Goal: Task Accomplishment & Management: Use online tool/utility

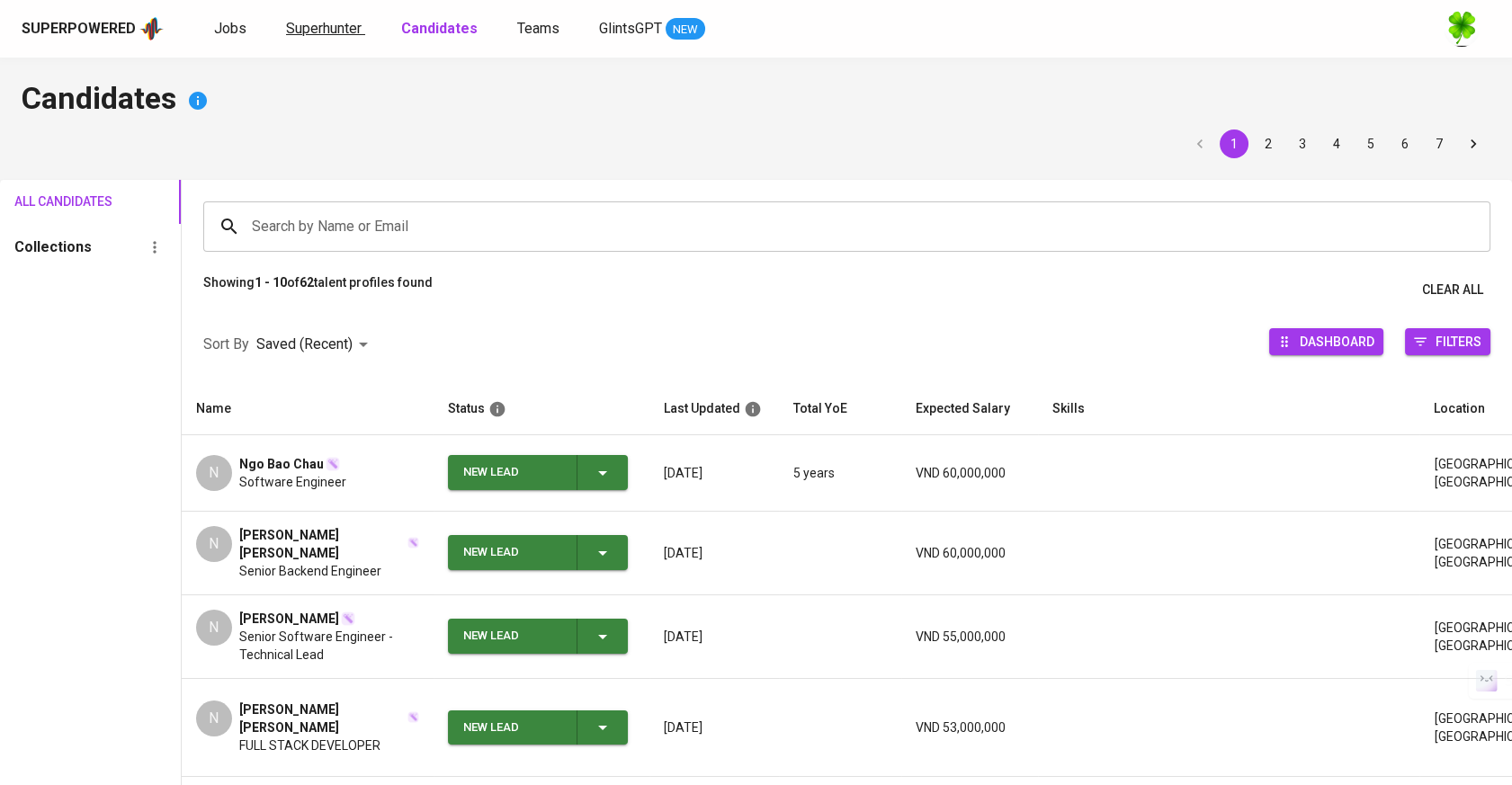
click at [325, 26] on span "Superhunter" at bounding box center [324, 28] width 76 height 17
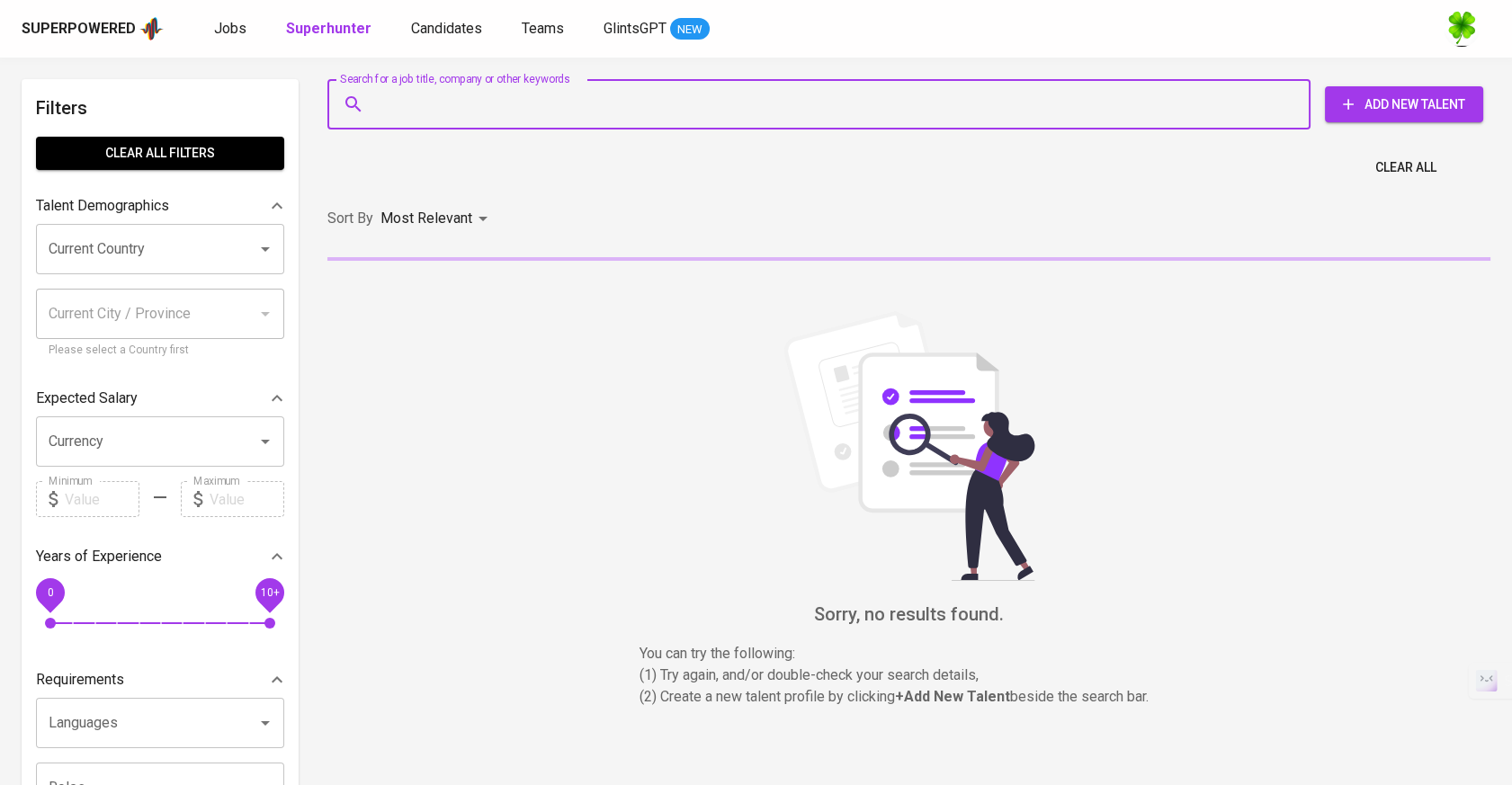
click at [400, 111] on input "Search for a job title, company or other keywords" at bounding box center [823, 104] width 904 height 34
click at [665, 123] on div "Search for a job title, company or other keywords" at bounding box center [819, 105] width 984 height 50
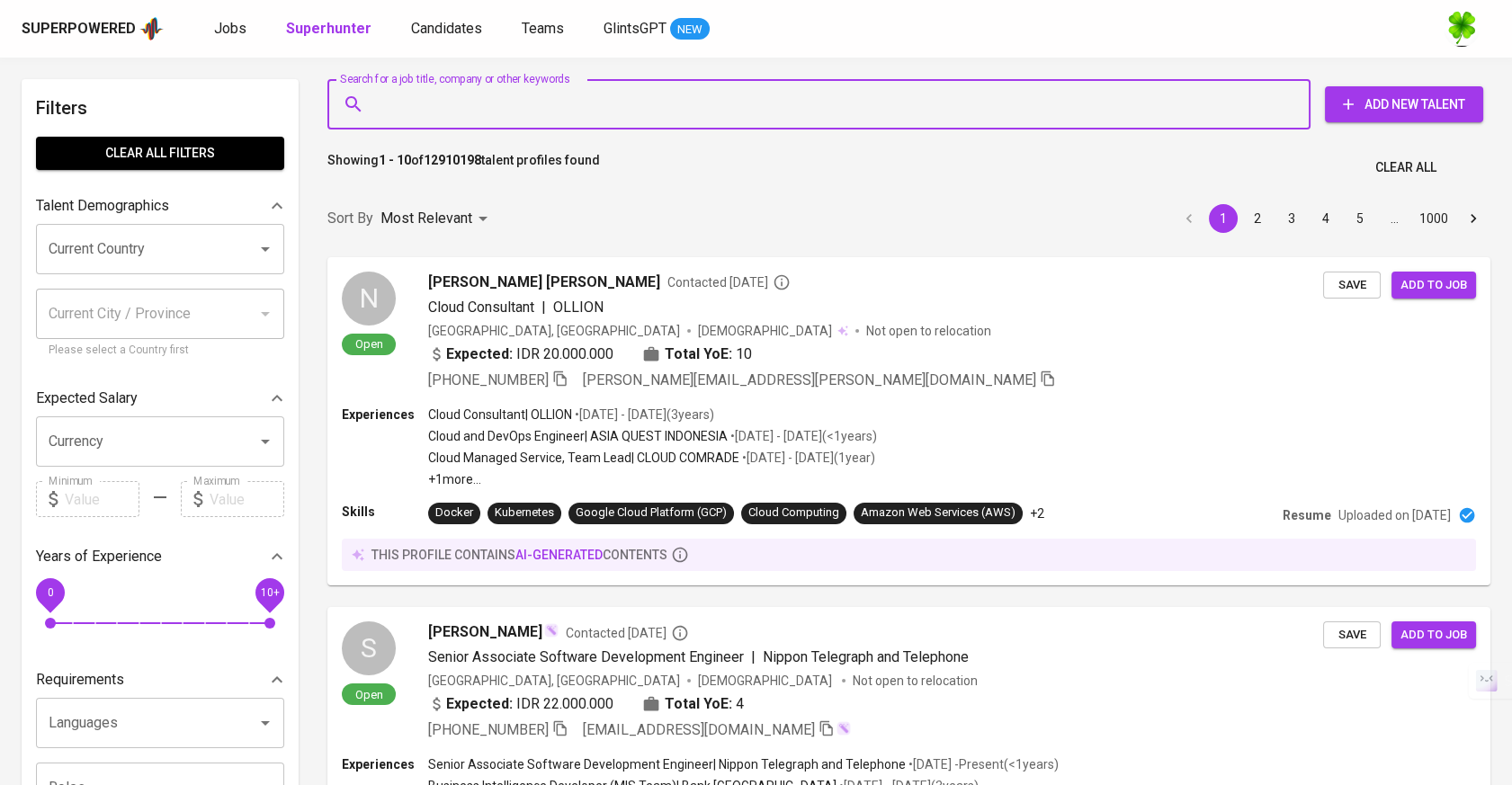
click at [656, 105] on input "Search for a job title, company or other keywords" at bounding box center [823, 104] width 904 height 34
click at [1138, 120] on input "Search for a job title, company or other keywords" at bounding box center [823, 104] width 904 height 34
click at [709, 107] on input "Search for a job title, company or other keywords" at bounding box center [823, 104] width 904 height 34
click at [741, 103] on input "Search for a job title, company or other keywords" at bounding box center [823, 104] width 904 height 34
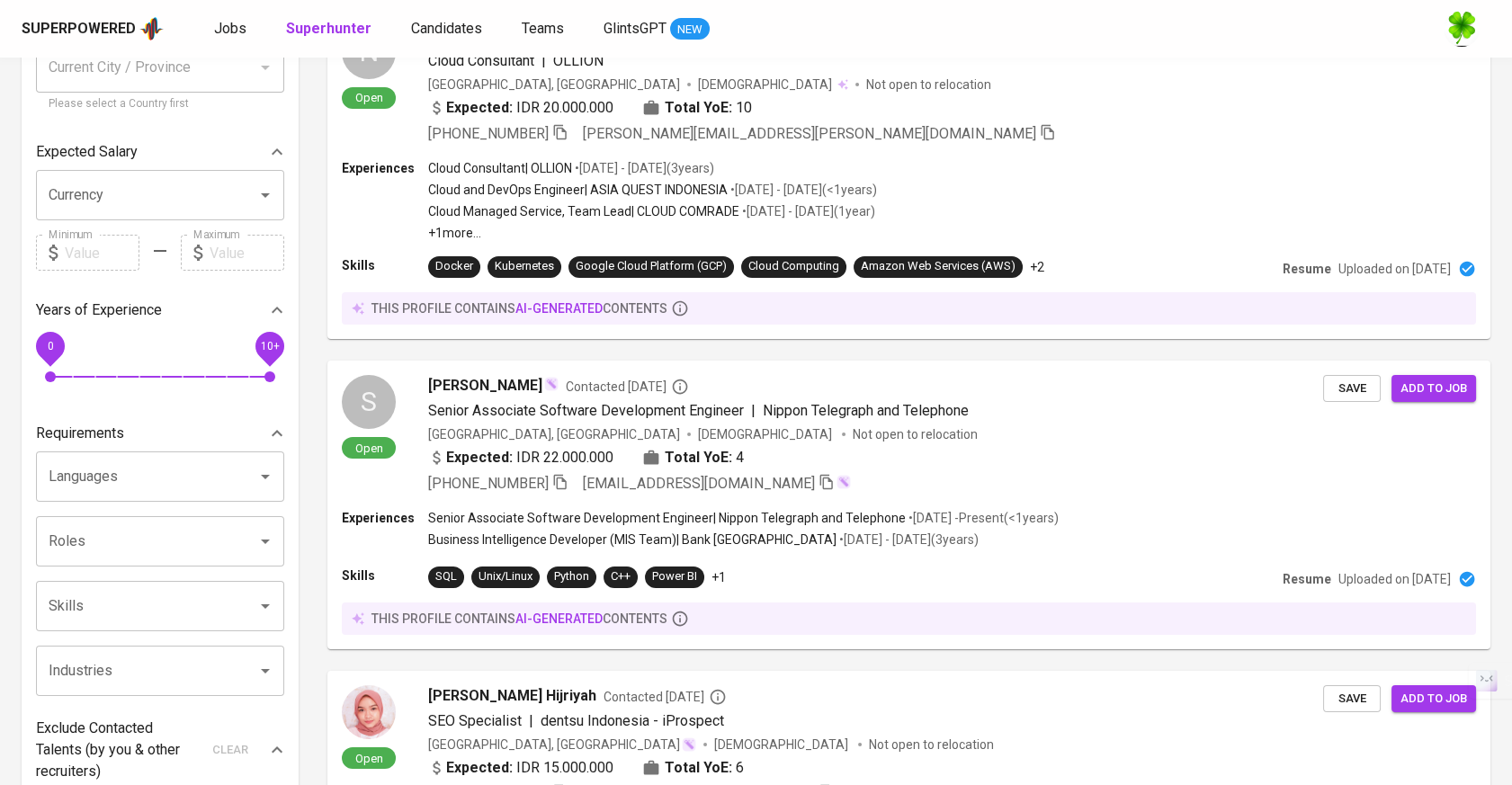
scroll to position [499, 0]
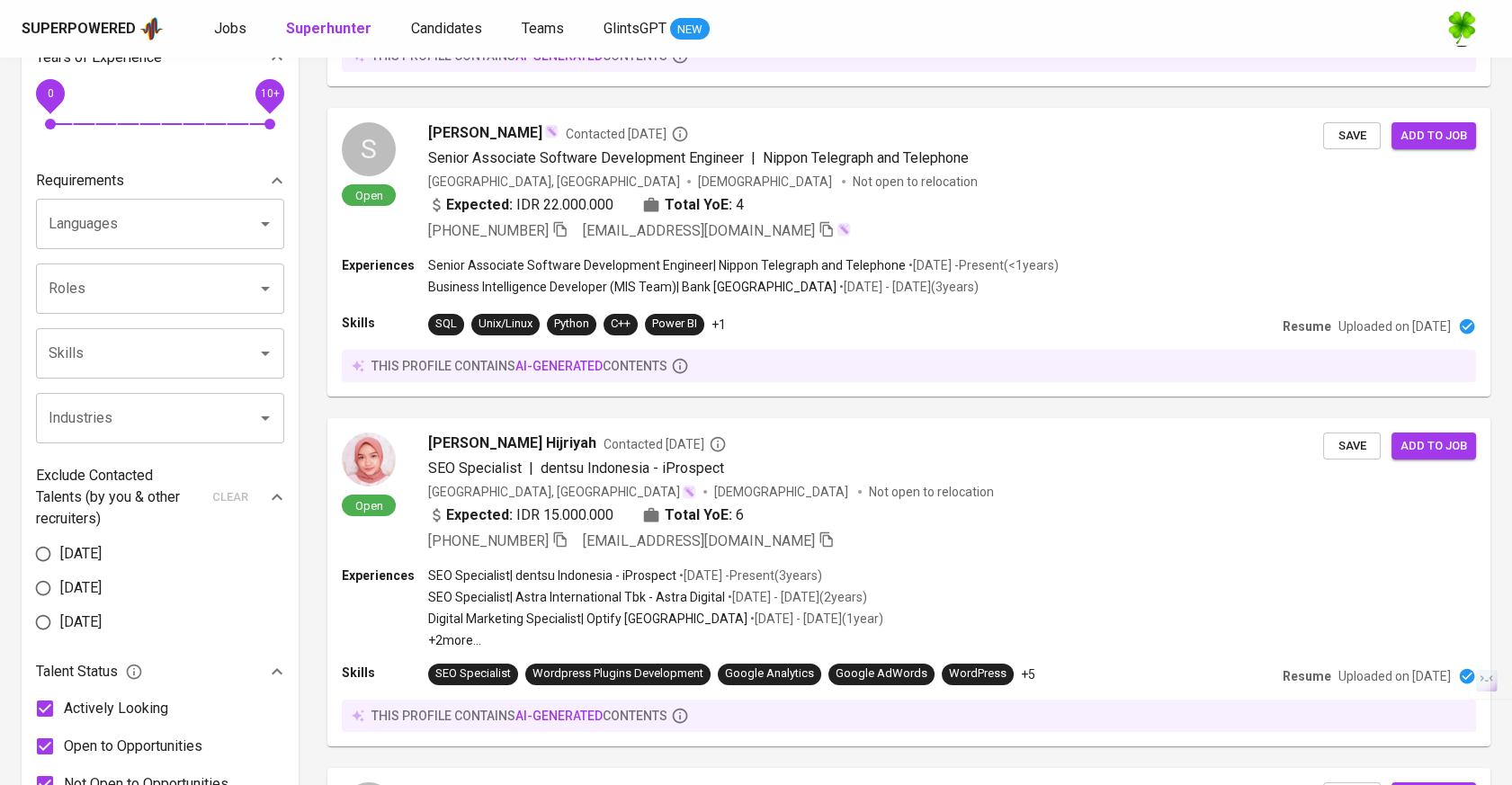
click at [151, 361] on input "Skills" at bounding box center [135, 353] width 182 height 34
click at [157, 240] on input "Languages" at bounding box center [135, 224] width 182 height 34
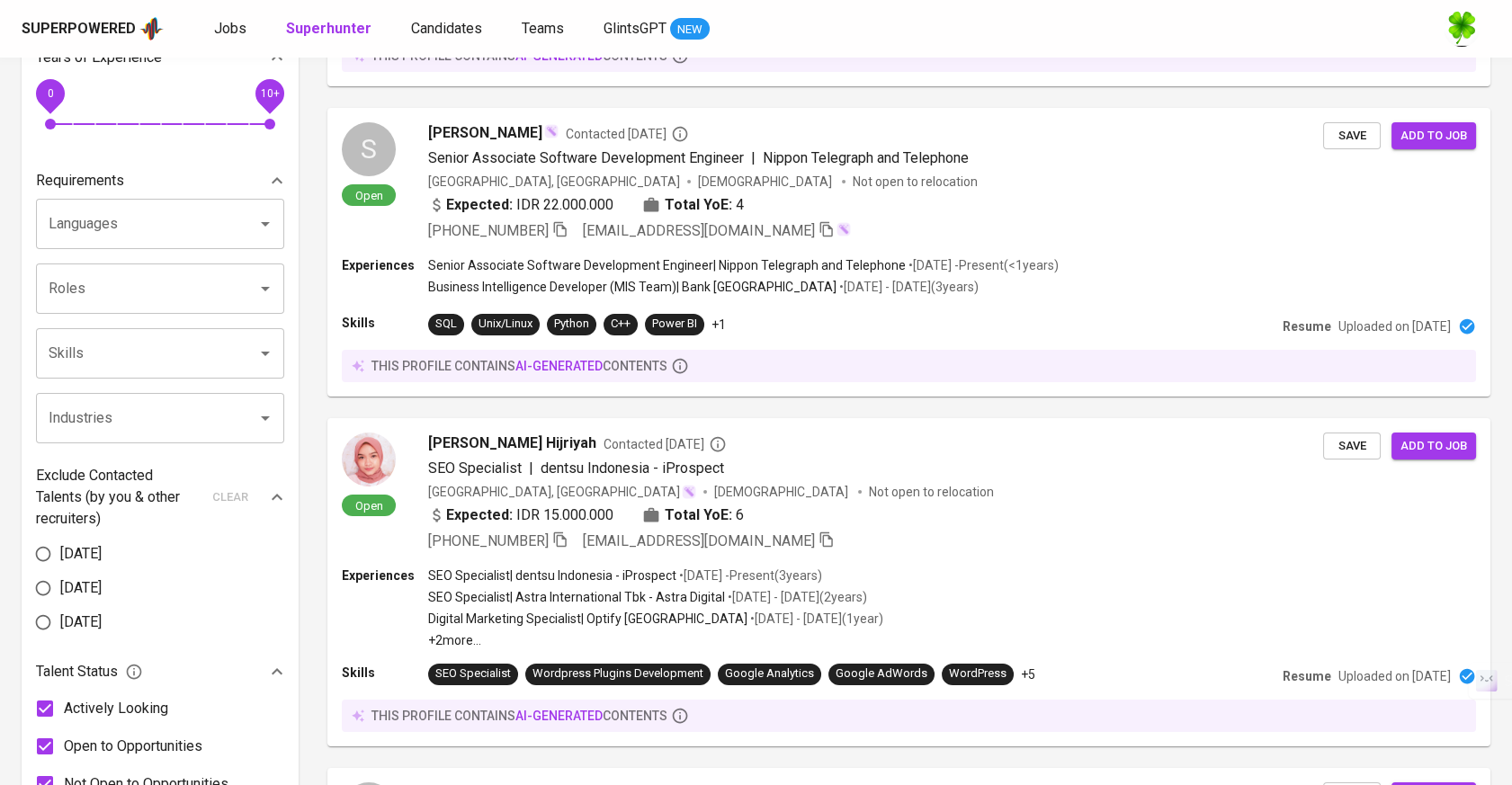
click at [117, 229] on input "Languages" at bounding box center [135, 224] width 182 height 34
click at [110, 267] on li "Japanese" at bounding box center [160, 276] width 248 height 32
type input "japanese"
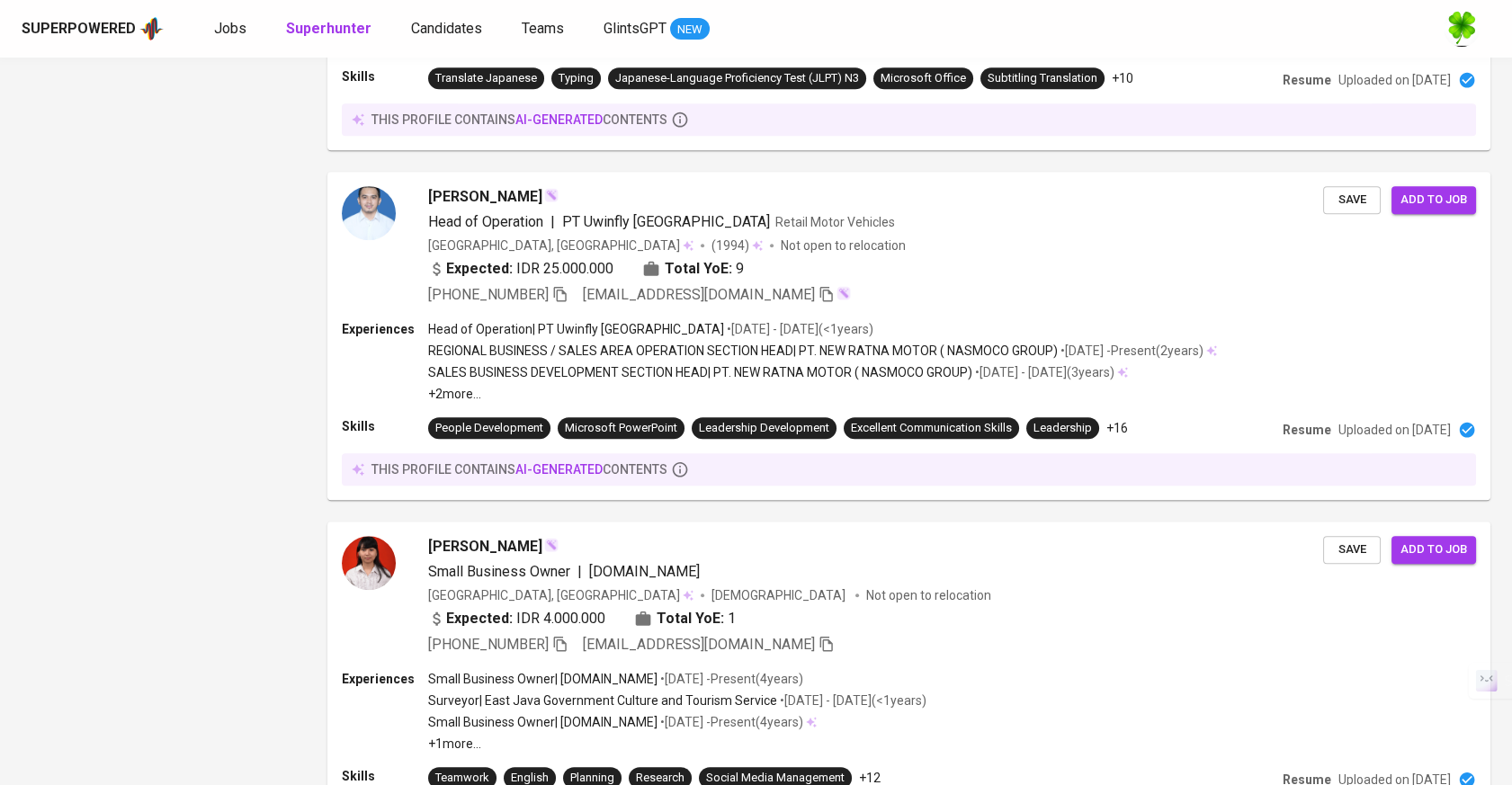
scroll to position [2893, 0]
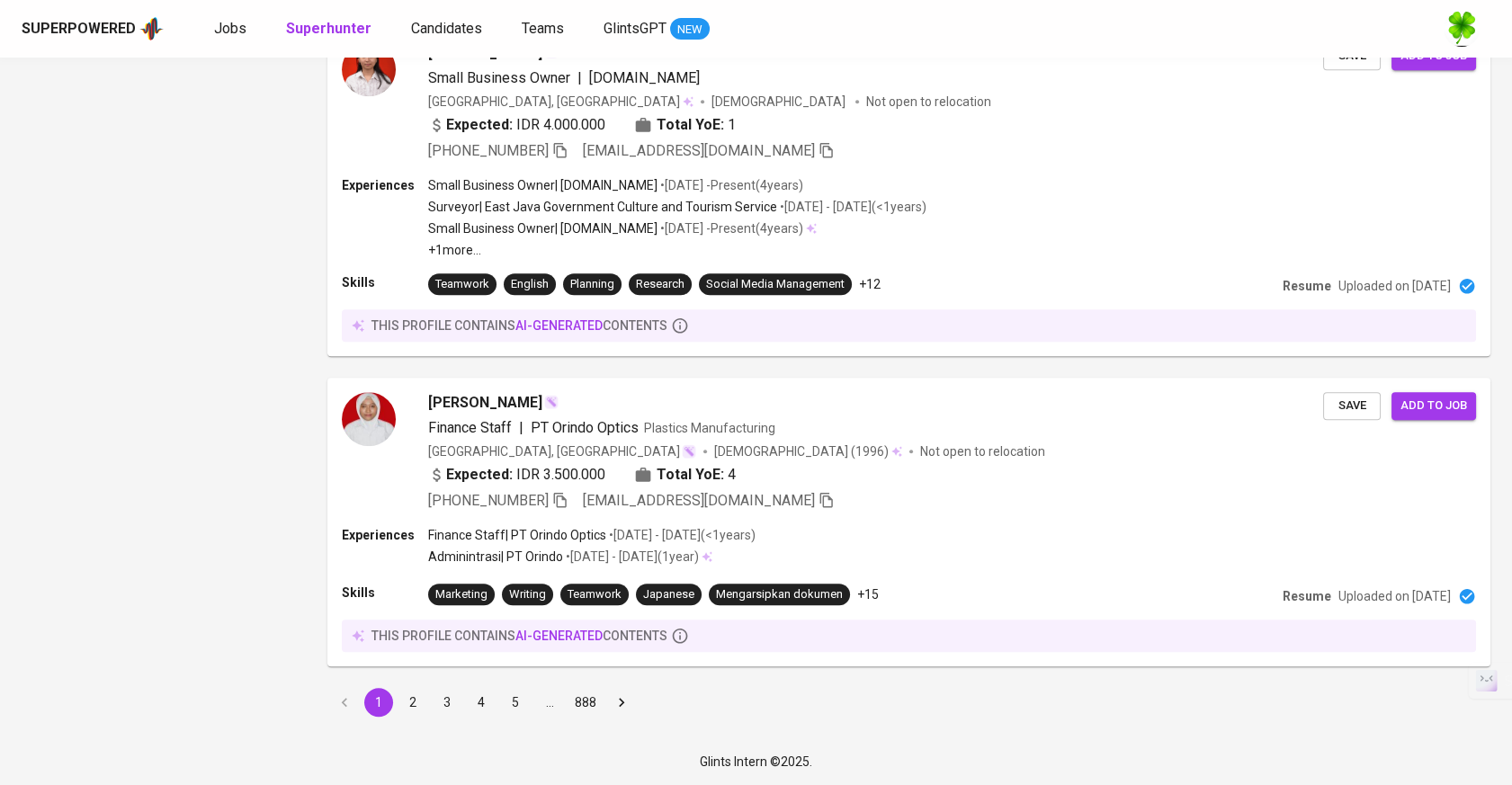
drag, startPoint x: 486, startPoint y: 703, endPoint x: 694, endPoint y: 444, distance: 332.2
click at [486, 703] on button "4" at bounding box center [482, 703] width 29 height 29
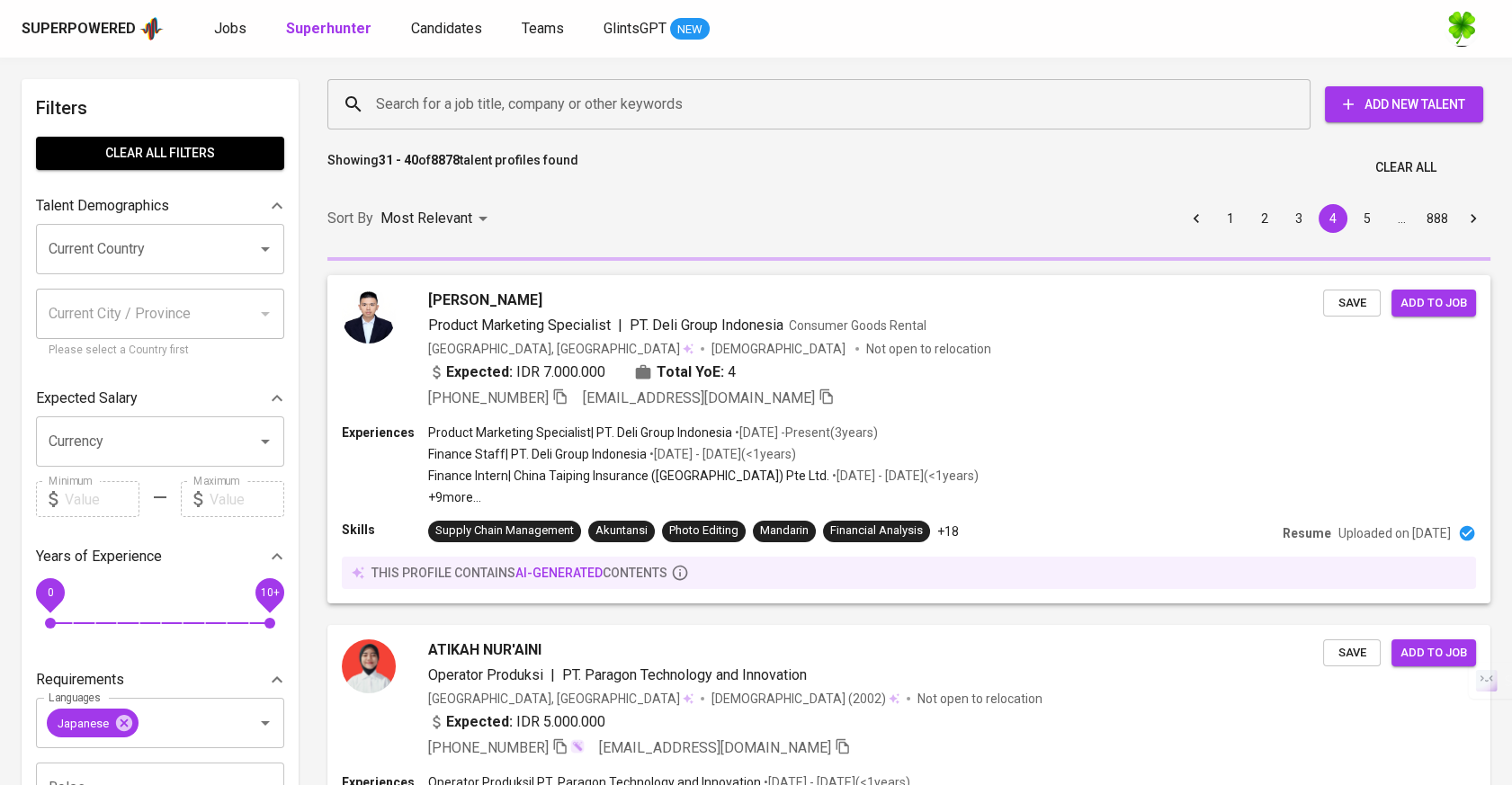
click at [707, 111] on input "Search for a job title, company or other keywords" at bounding box center [823, 104] width 904 height 34
click at [672, 111] on input "Search for a job title, company or other keywords" at bounding box center [823, 104] width 904 height 34
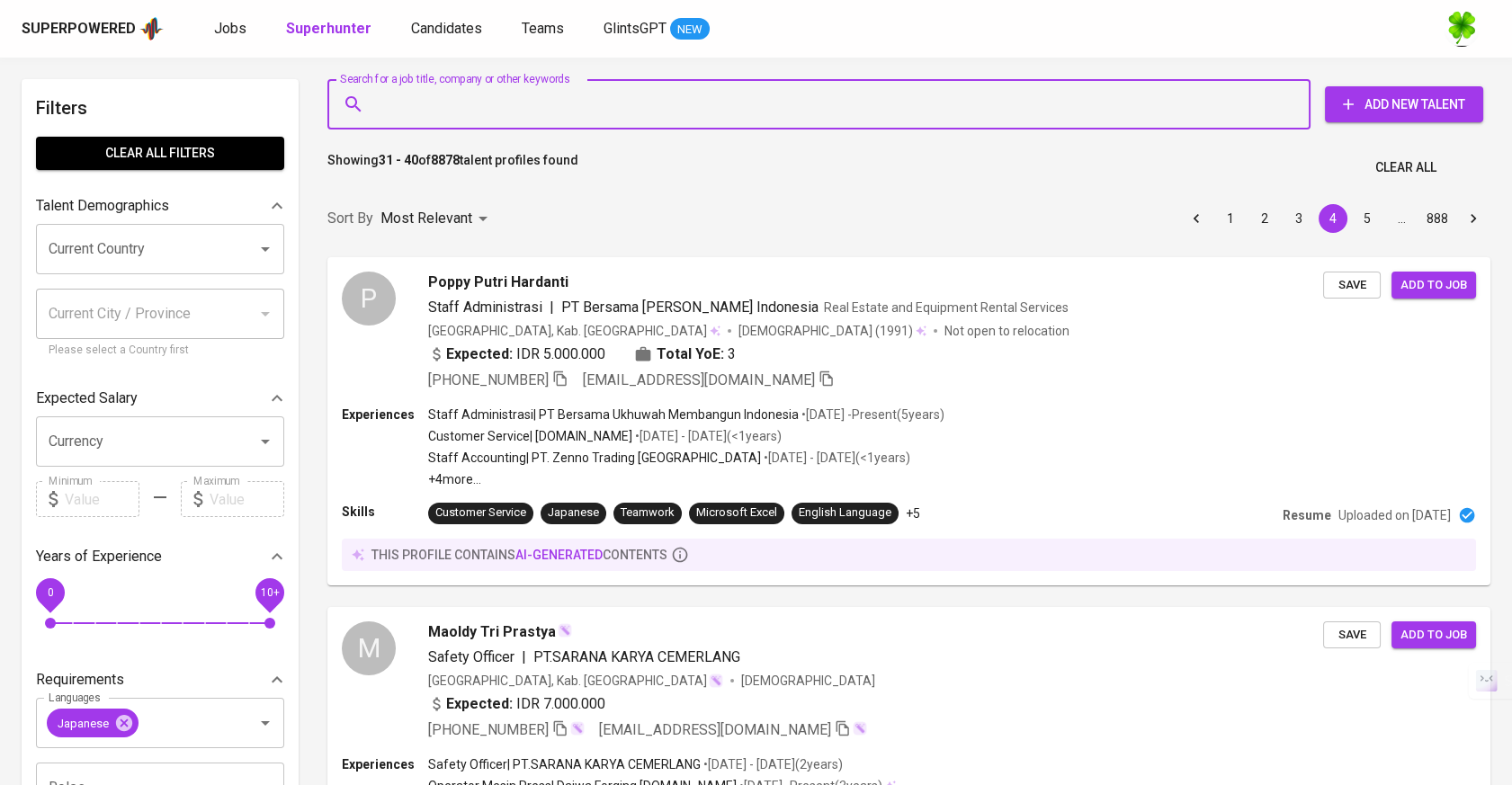
click at [618, 107] on input "Search for a job title, company or other keywords" at bounding box center [823, 104] width 904 height 34
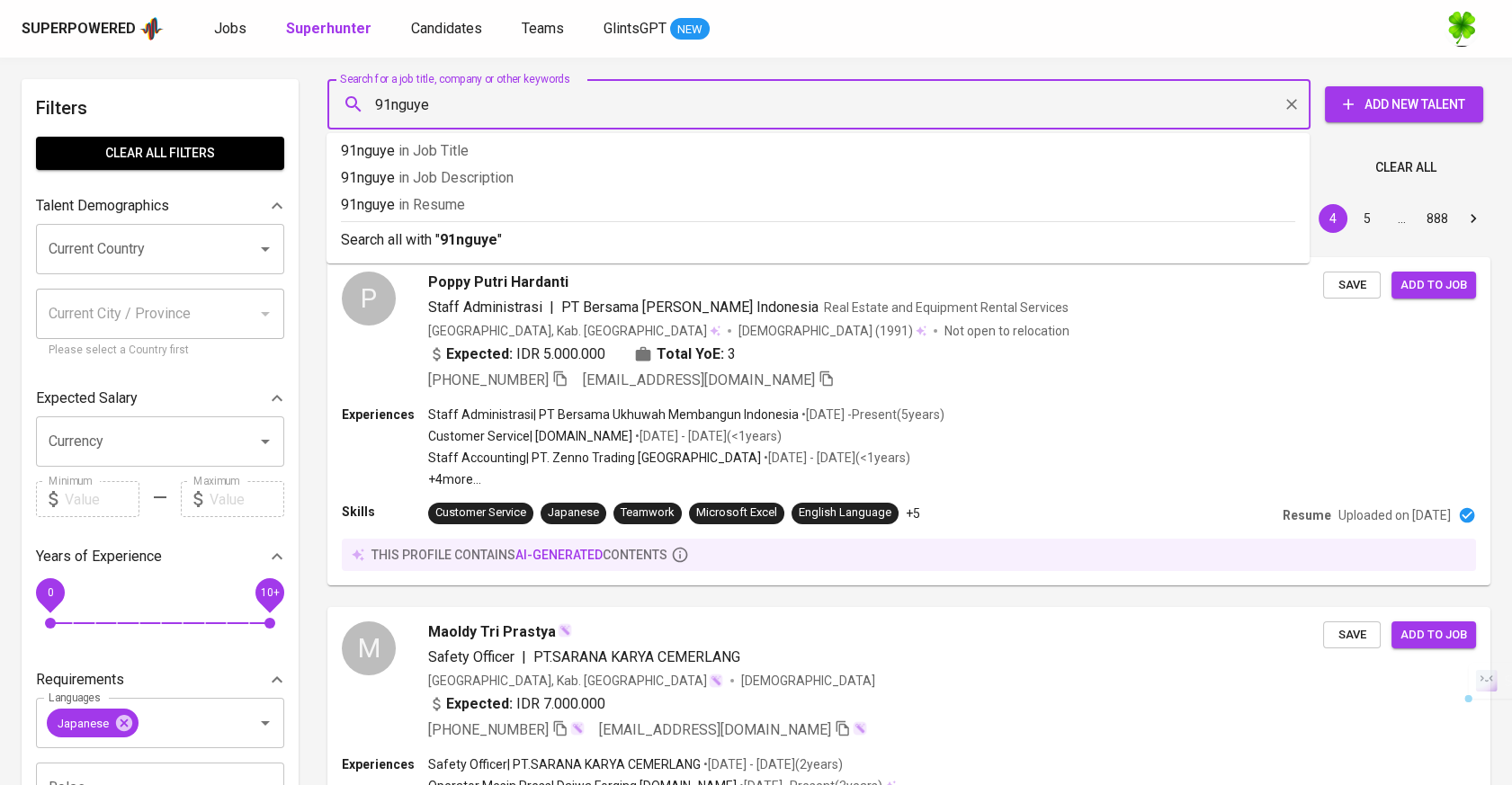
click at [163, 151] on span "Clear All filters" at bounding box center [160, 153] width 220 height 22
click at [507, 110] on input "91nguye" at bounding box center [823, 104] width 904 height 34
click at [550, 106] on input "91nguye" at bounding box center [823, 104] width 904 height 34
click at [460, 103] on input "91nguye" at bounding box center [823, 104] width 904 height 34
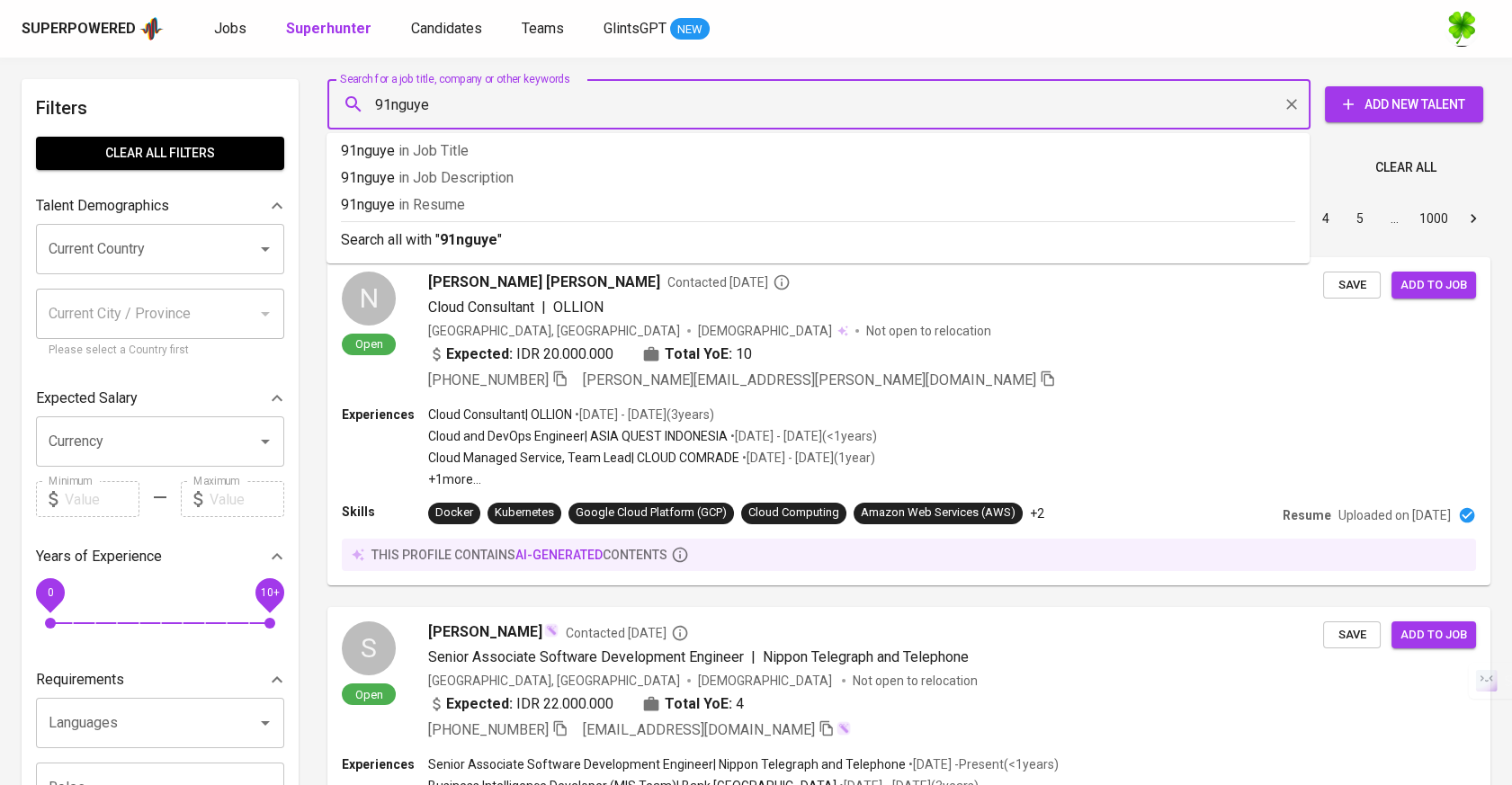
click at [537, 71] on div "Search for a job title, company or other keywords 91nguye Search for a job titl…" at bounding box center [905, 105] width 1185 height 79
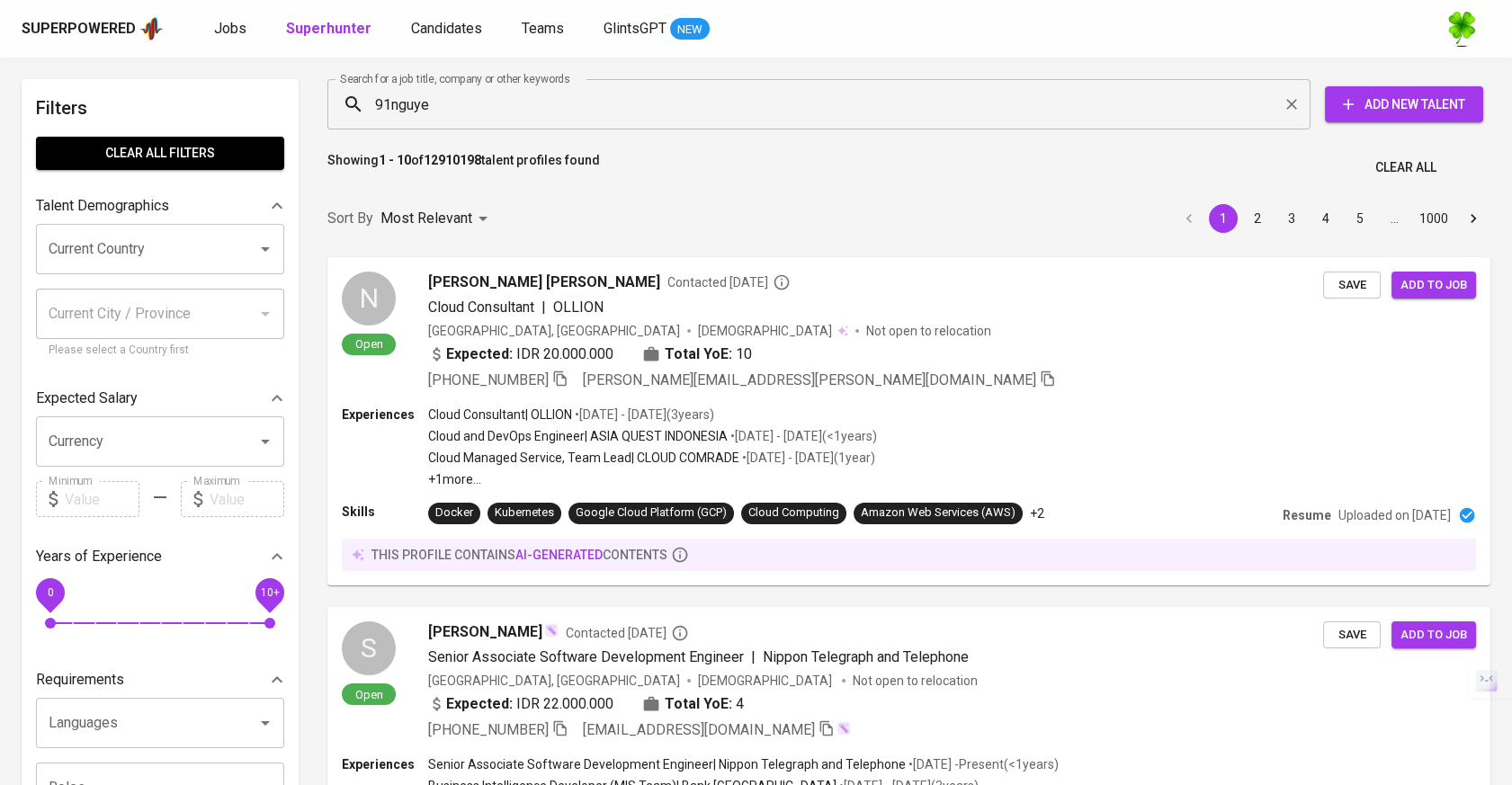
click at [518, 99] on input "91nguye" at bounding box center [823, 104] width 904 height 34
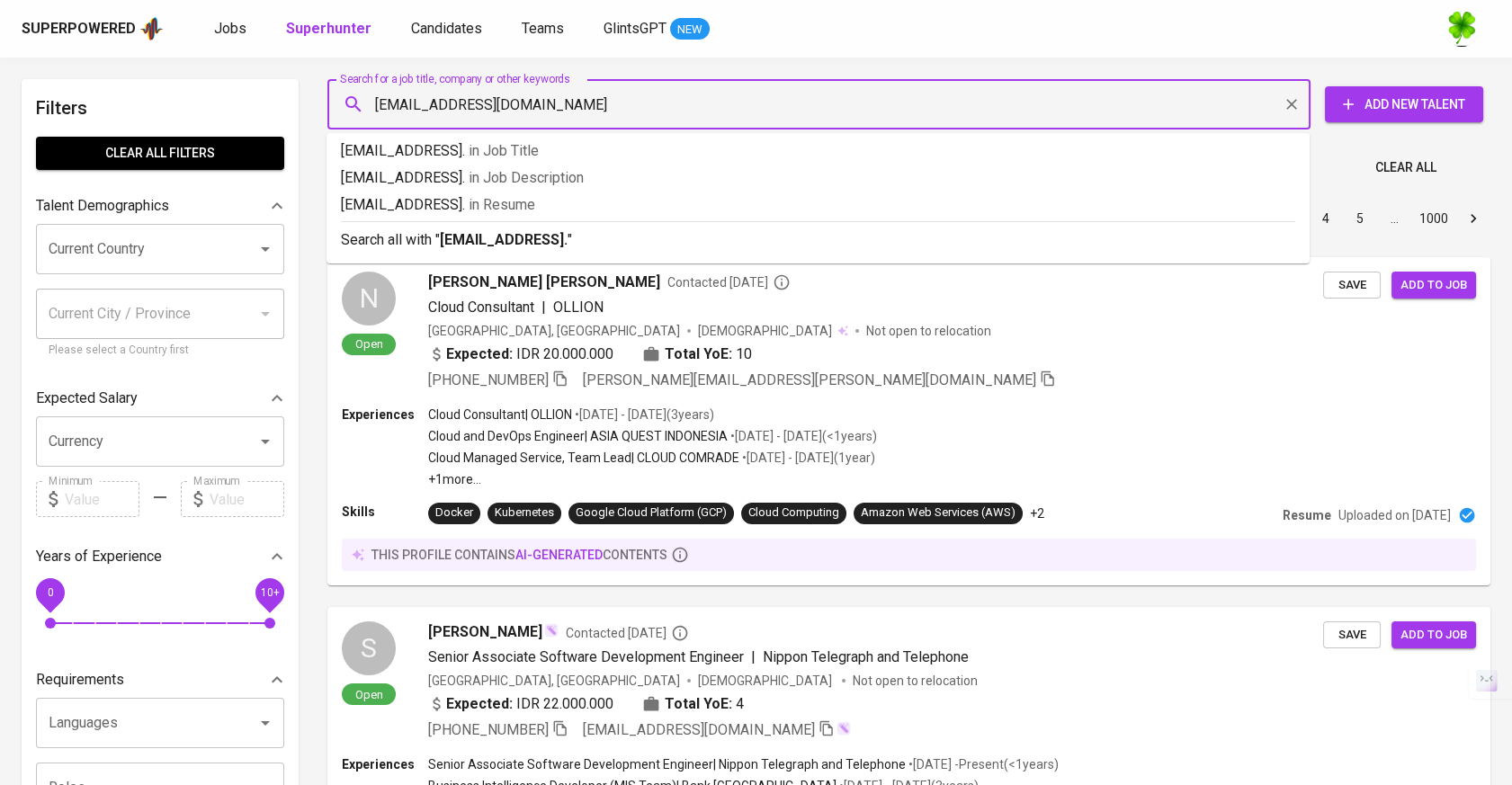
type input "[EMAIL_ADDRESS][DOMAIN_NAME]"
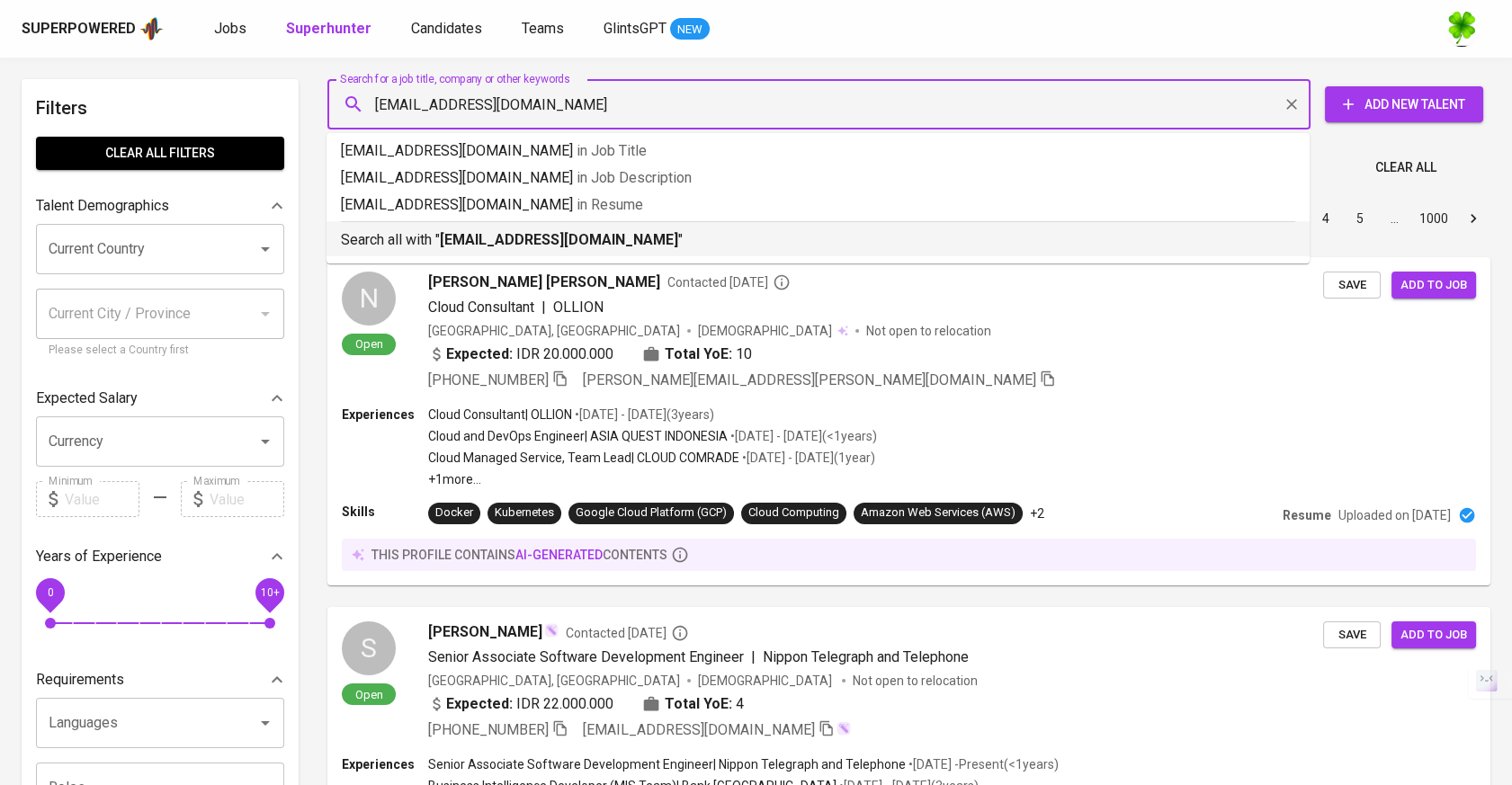
drag, startPoint x: 629, startPoint y: 237, endPoint x: 655, endPoint y: 228, distance: 27.5
click at [629, 237] on b "[EMAIL_ADDRESS][DOMAIN_NAME]" at bounding box center [559, 240] width 238 height 17
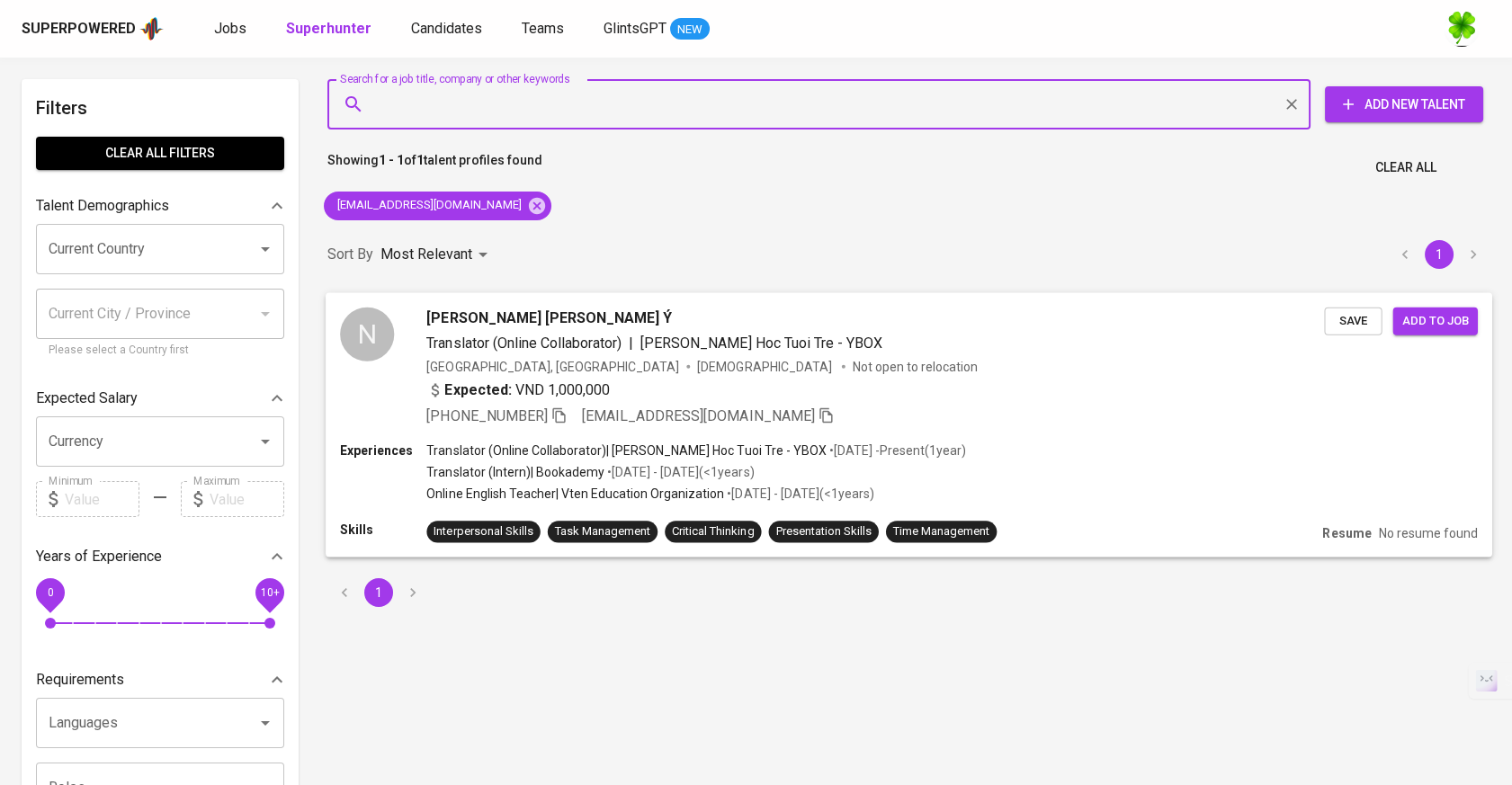
click at [747, 313] on div "[PERSON_NAME] [PERSON_NAME] Ý" at bounding box center [875, 318] width 898 height 21
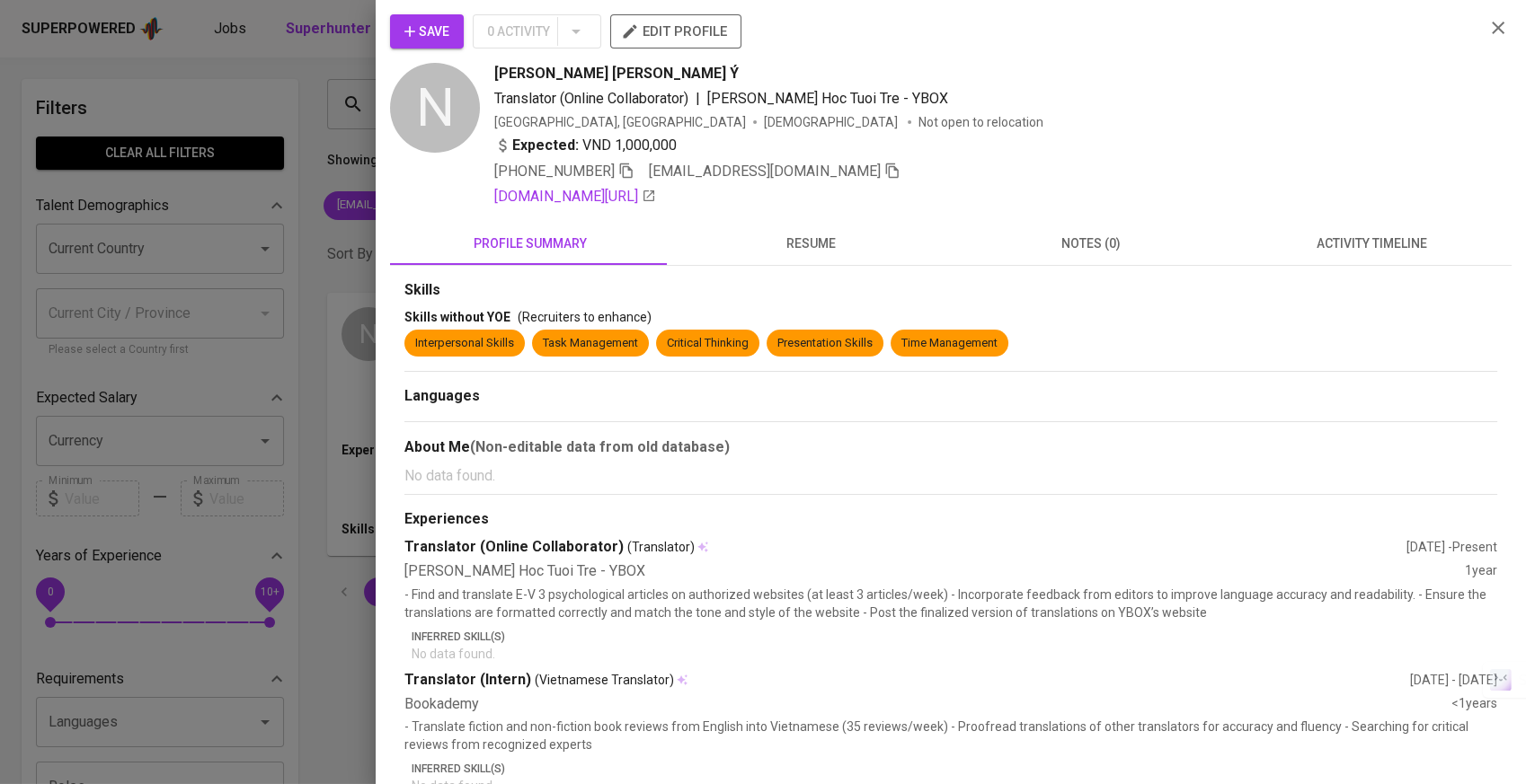
click at [826, 235] on span "resume" at bounding box center [810, 243] width 259 height 22
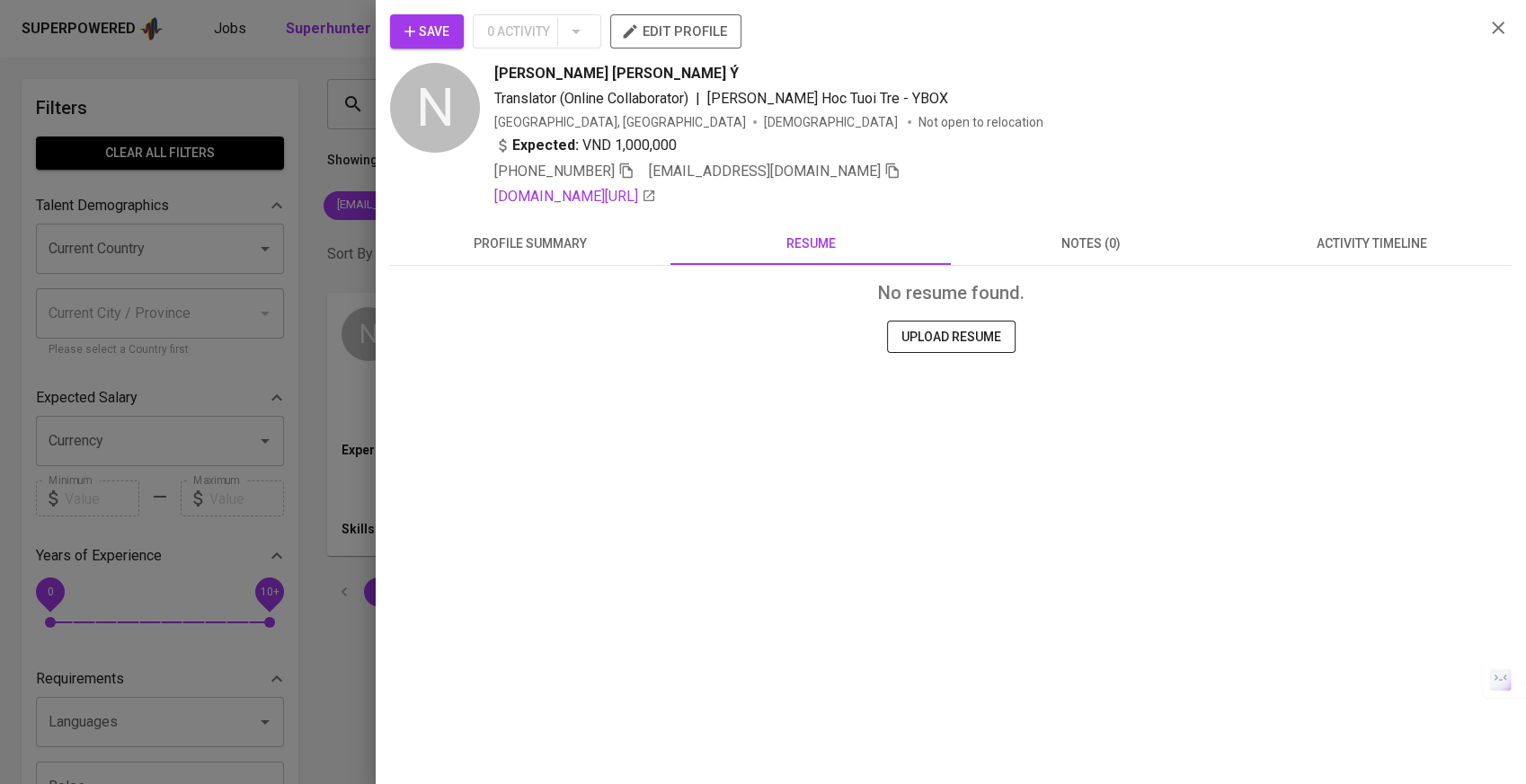
click at [1315, 236] on span "activity timeline" at bounding box center [1371, 243] width 259 height 22
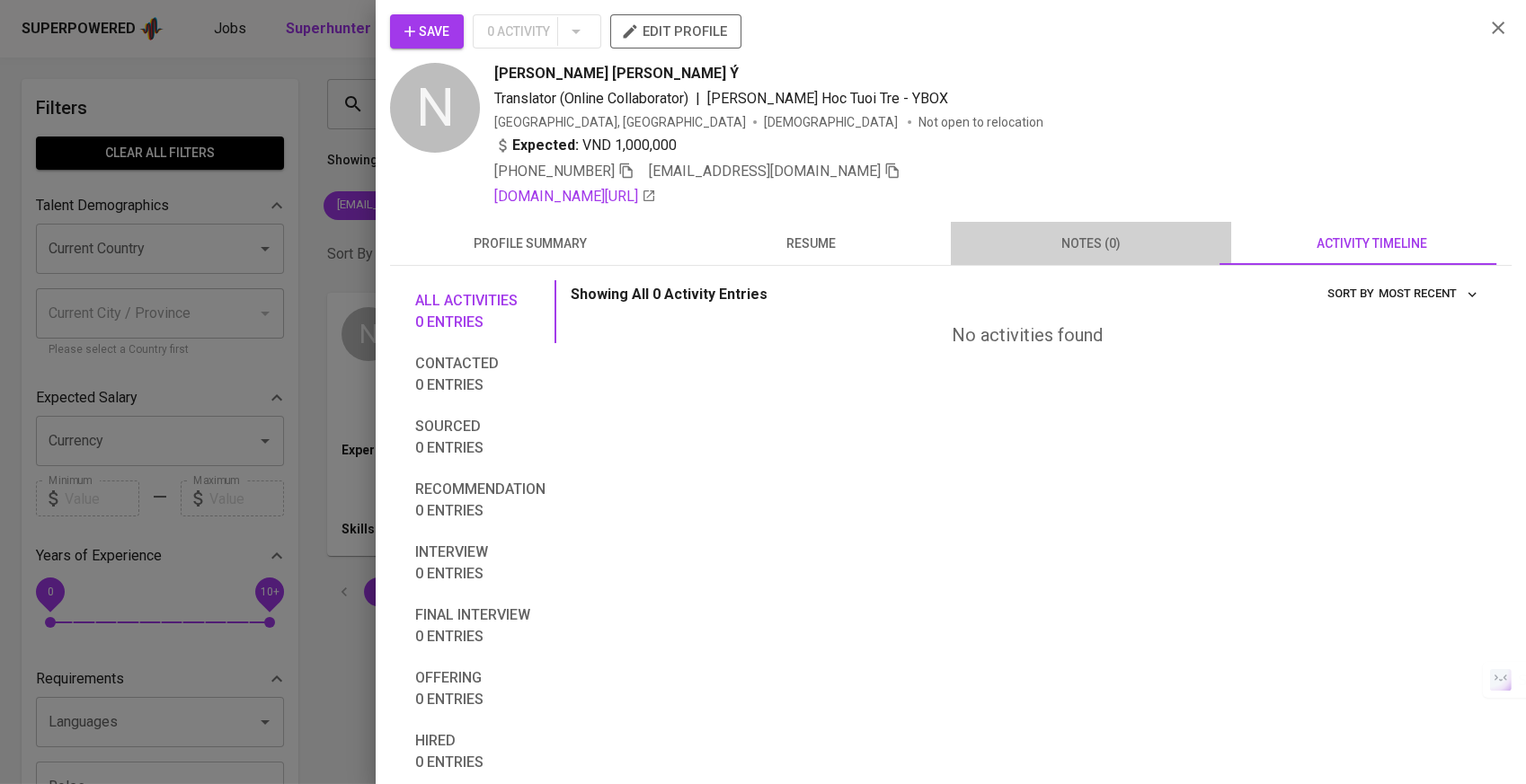
click at [1145, 244] on span "notes (0)" at bounding box center [1090, 243] width 259 height 22
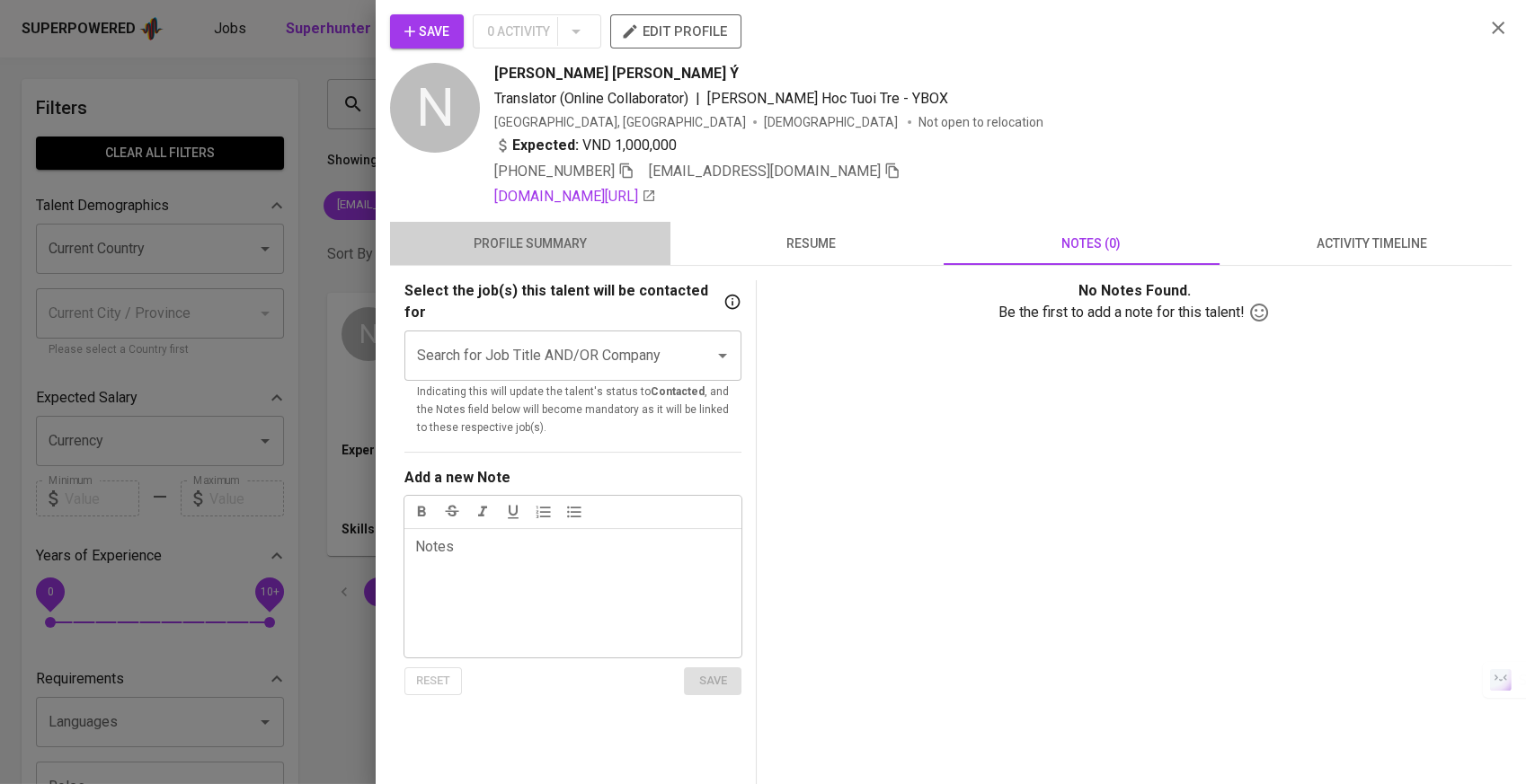
click at [558, 244] on span "profile summary" at bounding box center [530, 243] width 259 height 22
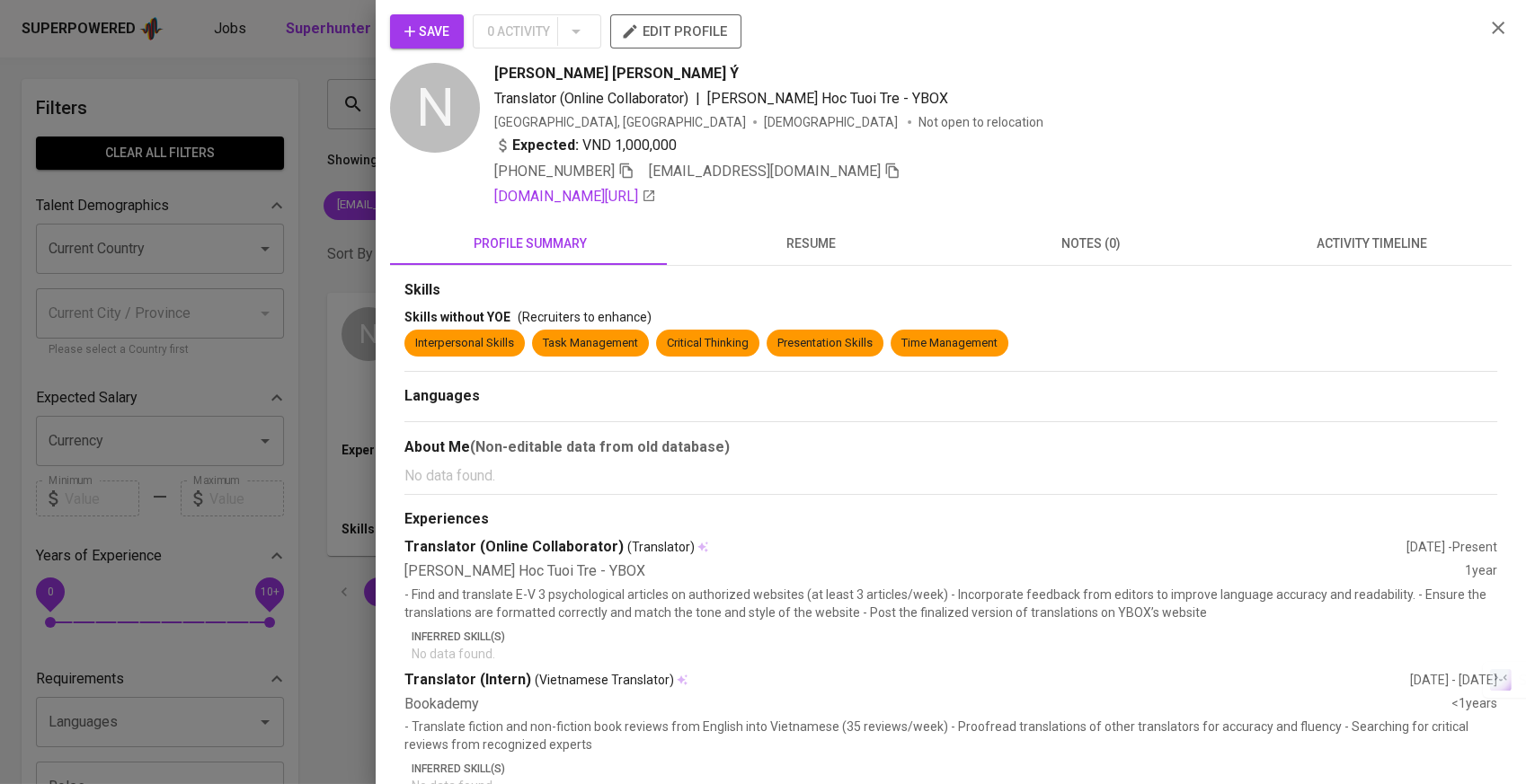
click at [308, 296] on div at bounding box center [763, 392] width 1526 height 784
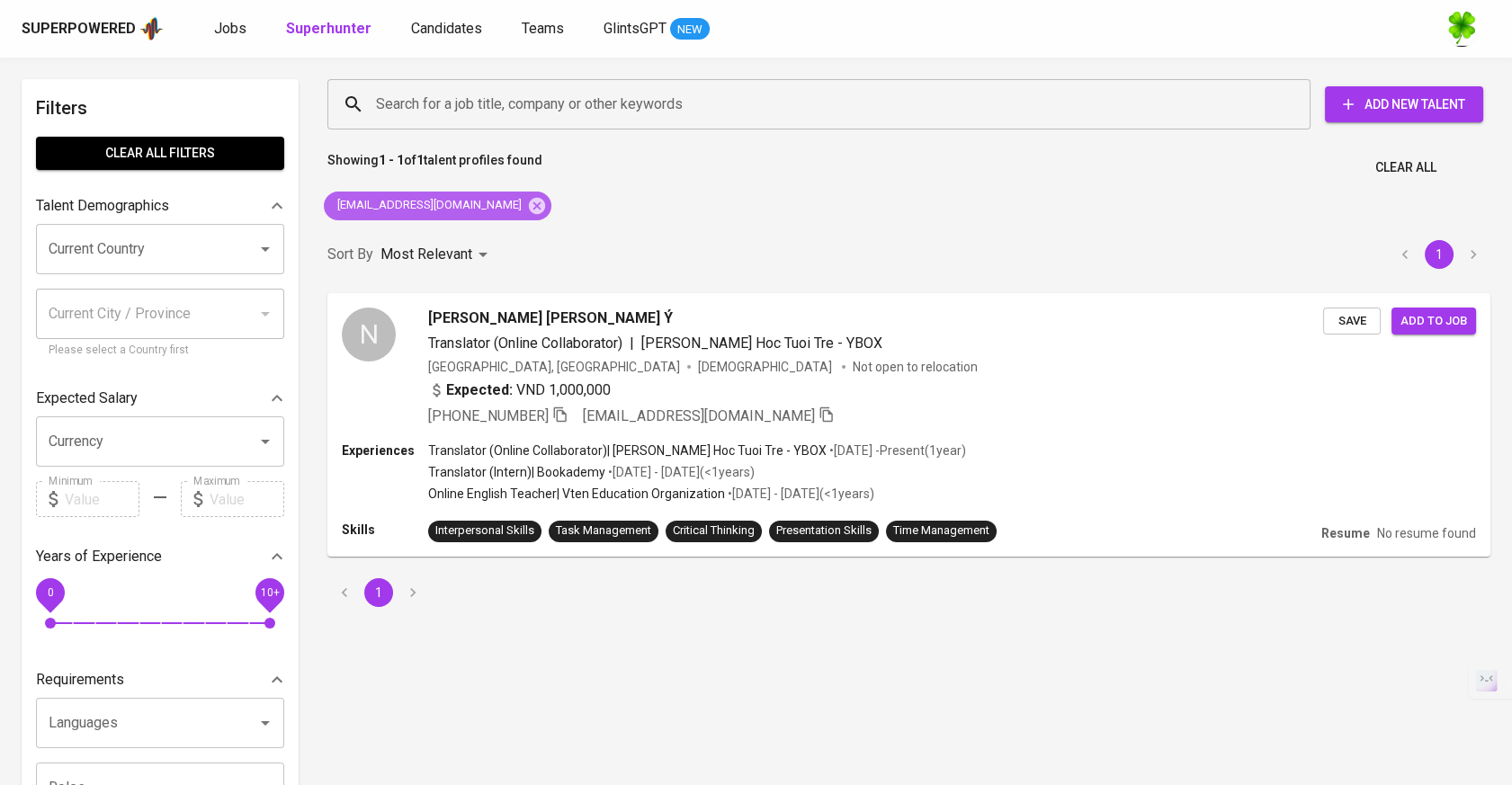
click at [529, 206] on icon at bounding box center [537, 204] width 16 height 16
